Goal: Information Seeking & Learning: Stay updated

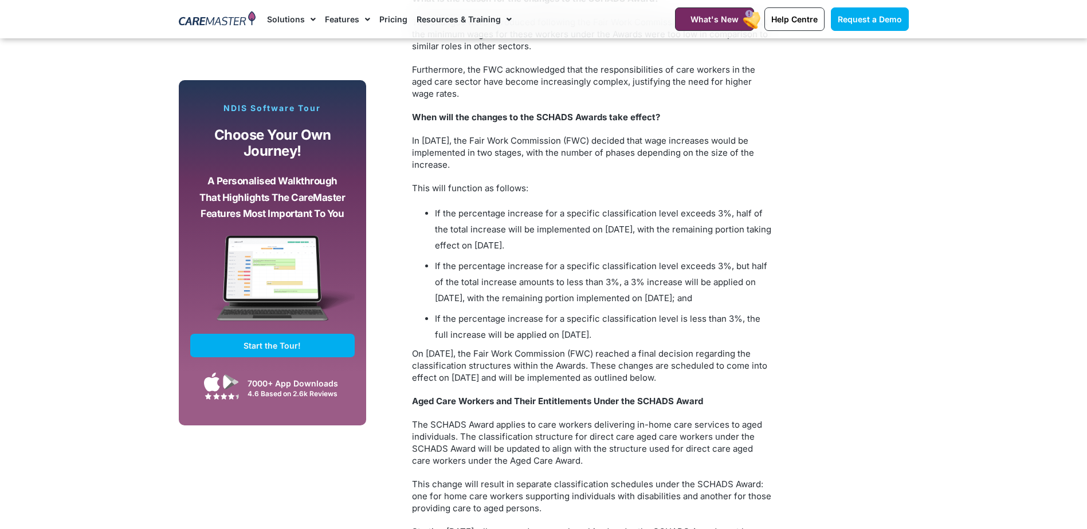
scroll to position [1031, 0]
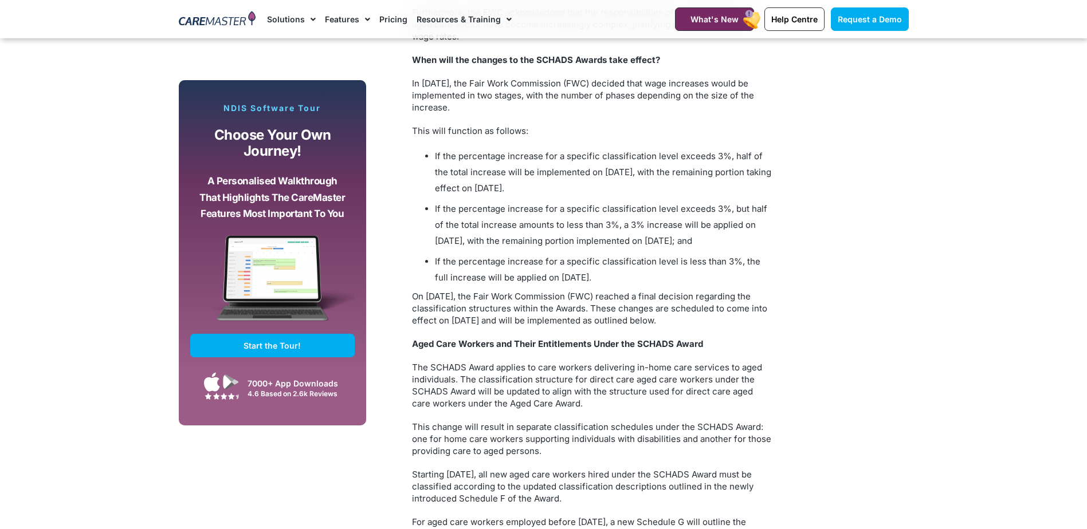
drag, startPoint x: 434, startPoint y: 140, endPoint x: 629, endPoint y: 258, distance: 227.8
copy div "If the percentage increase for a specific classification level exceeds 3%, half…"
click at [545, 213] on li "If the percentage increase for a specific classification level exceeds 3%, but …" at bounding box center [604, 225] width 338 height 48
drag, startPoint x: 438, startPoint y: 142, endPoint x: 689, endPoint y: 257, distance: 275.9
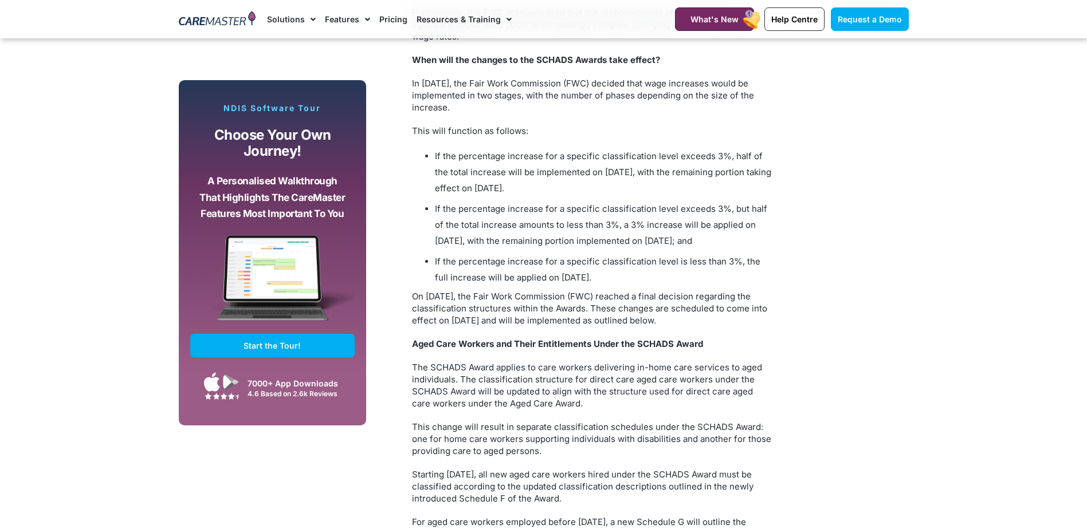
click at [576, 226] on li "If the percentage increase for a specific classification level exceeds 3%, but …" at bounding box center [604, 225] width 338 height 48
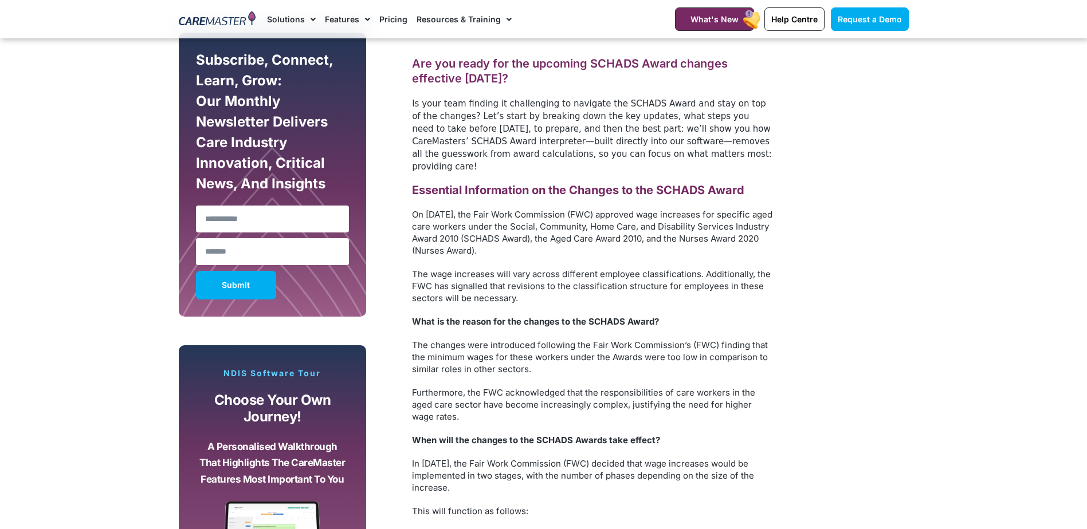
scroll to position [630, 0]
